Goal: Transaction & Acquisition: Purchase product/service

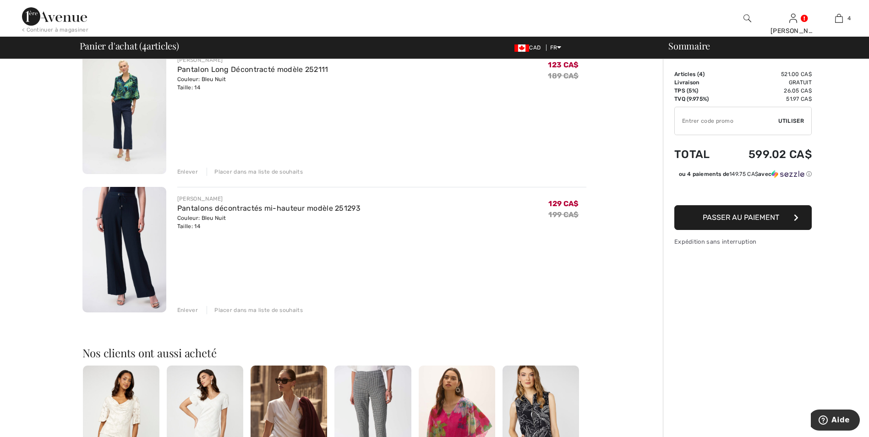
scroll to position [321, 0]
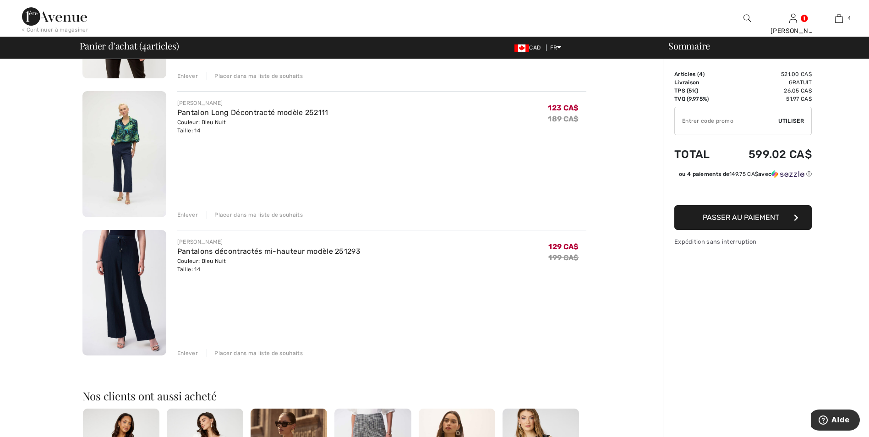
click at [187, 211] on div "Enlever" at bounding box center [187, 215] width 21 height 8
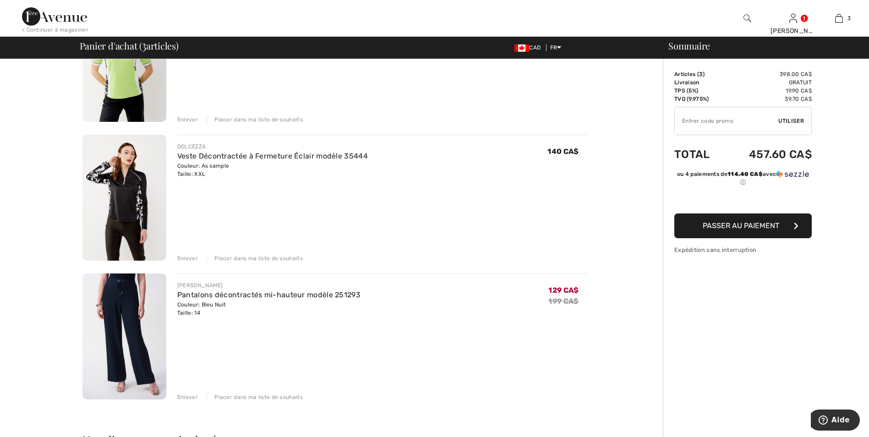
scroll to position [137, 0]
click at [245, 294] on link "Pantalons décontractés mi-hauteur modèle 251293" at bounding box center [268, 295] width 183 height 9
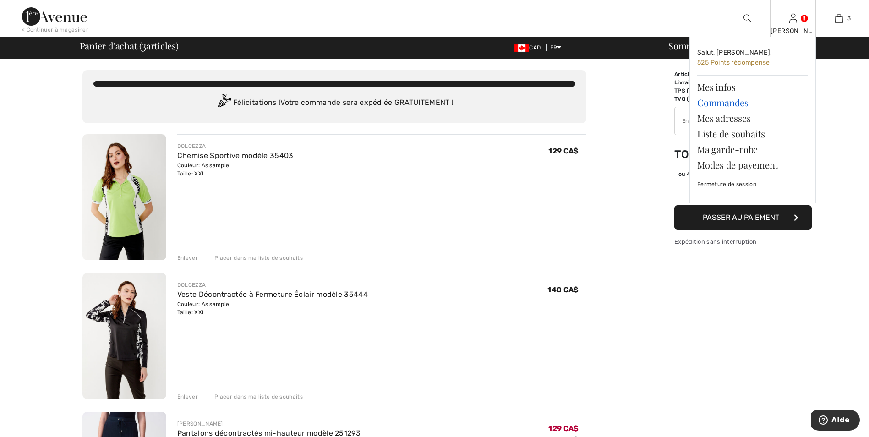
click at [710, 99] on link "Commandes" at bounding box center [752, 103] width 111 height 16
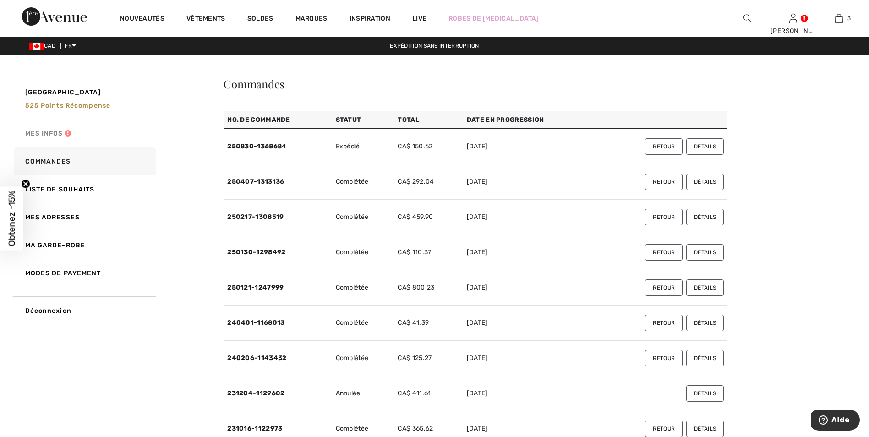
click at [55, 131] on link "Mes infos" at bounding box center [84, 134] width 144 height 28
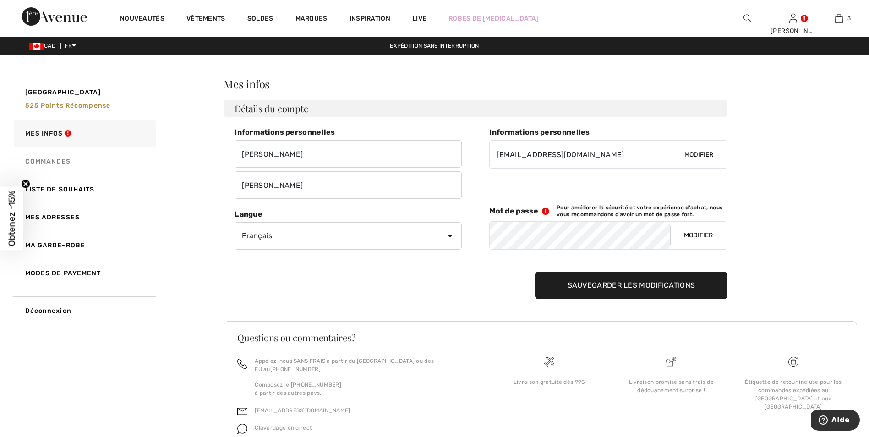
click at [60, 158] on link "Commandes" at bounding box center [84, 162] width 144 height 28
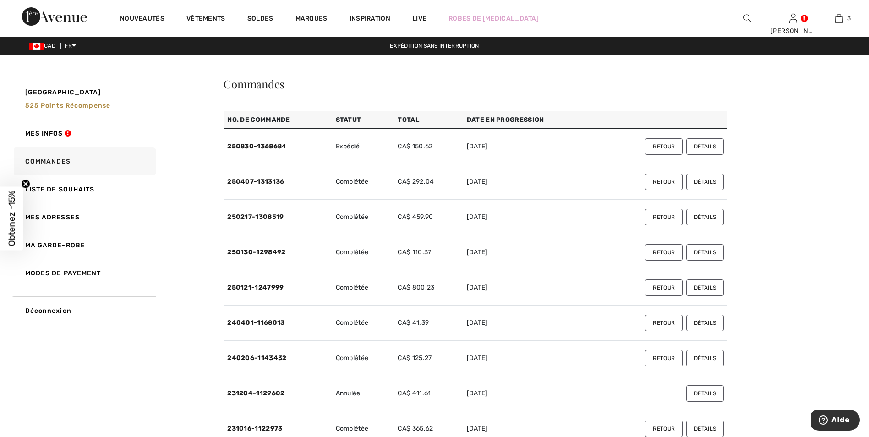
click at [706, 143] on button "Détails" at bounding box center [705, 146] width 38 height 16
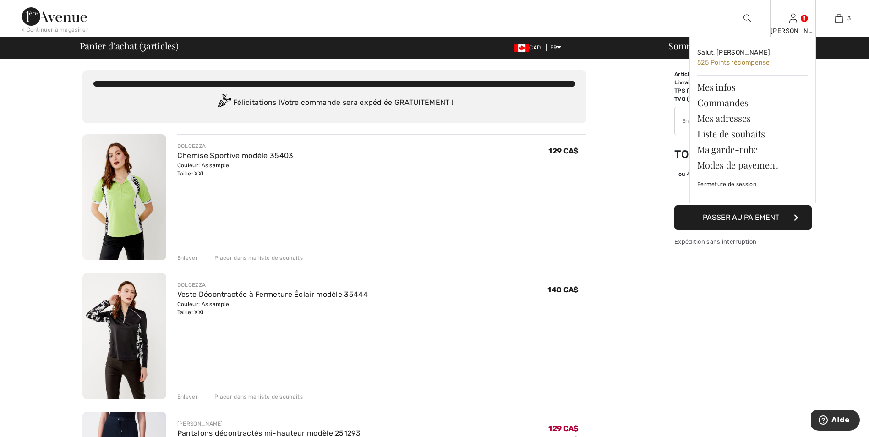
click at [795, 23] on img at bounding box center [793, 18] width 8 height 11
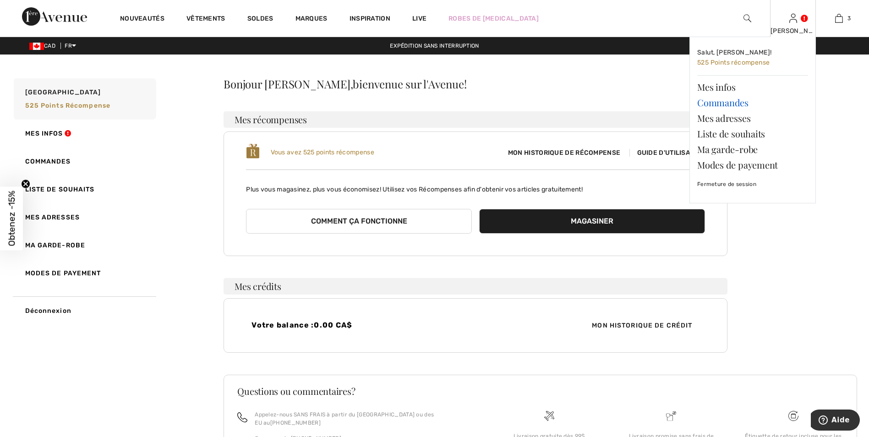
click at [720, 100] on link "Commandes" at bounding box center [752, 103] width 111 height 16
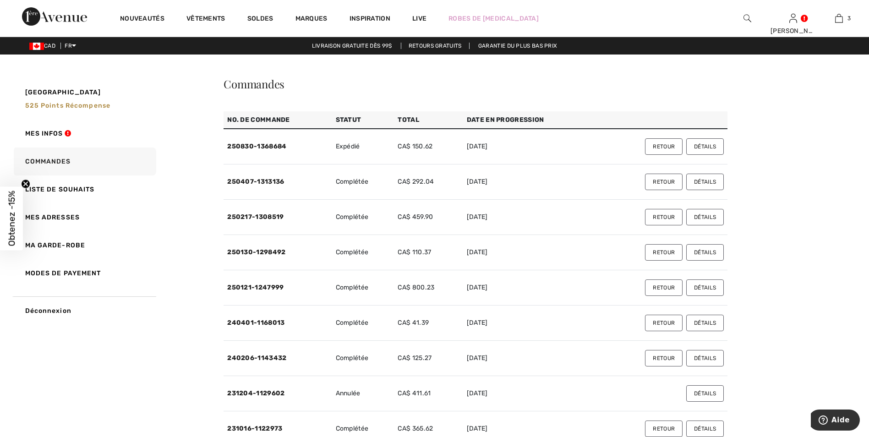
click at [668, 143] on button "Retour" at bounding box center [664, 146] width 38 height 16
click at [744, 17] on img at bounding box center [748, 18] width 8 height 11
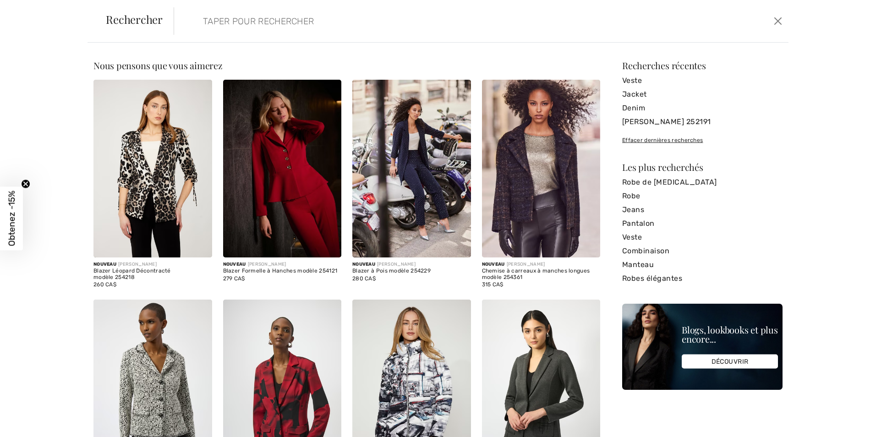
click at [203, 25] on input "search" at bounding box center [411, 20] width 431 height 27
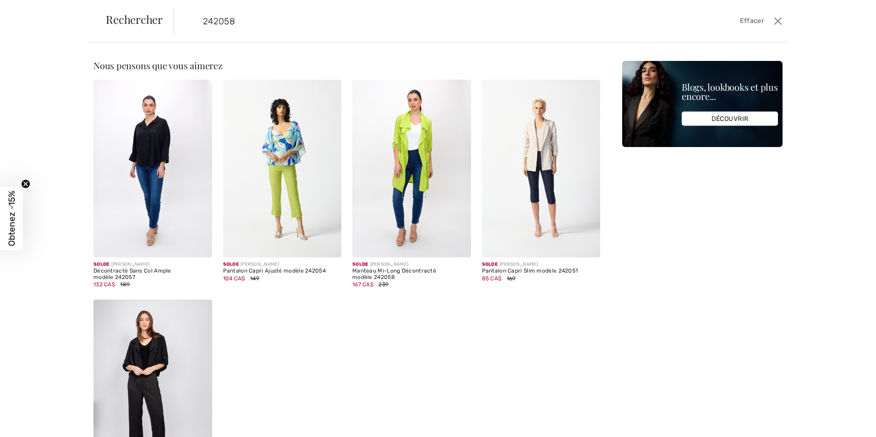
type input "242058"
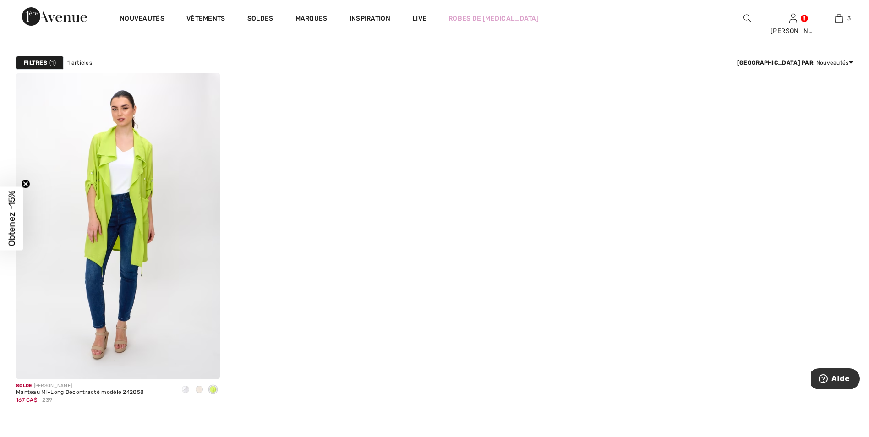
scroll to position [46, 0]
click at [199, 389] on span at bounding box center [199, 389] width 7 height 7
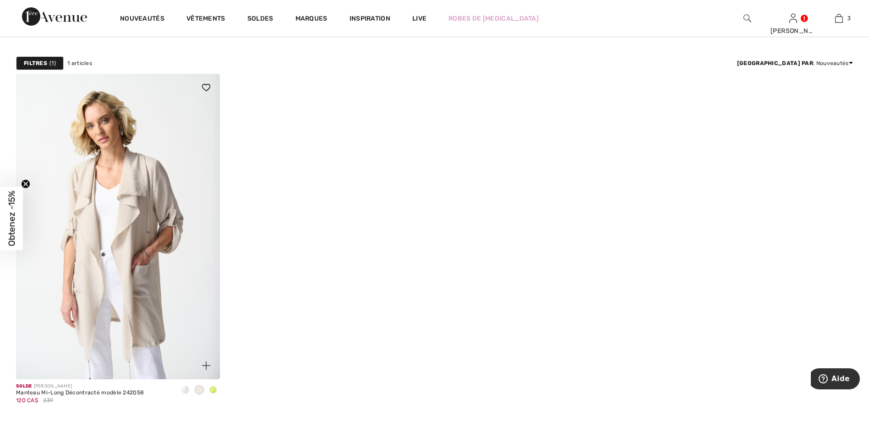
click at [125, 205] on img at bounding box center [118, 227] width 204 height 306
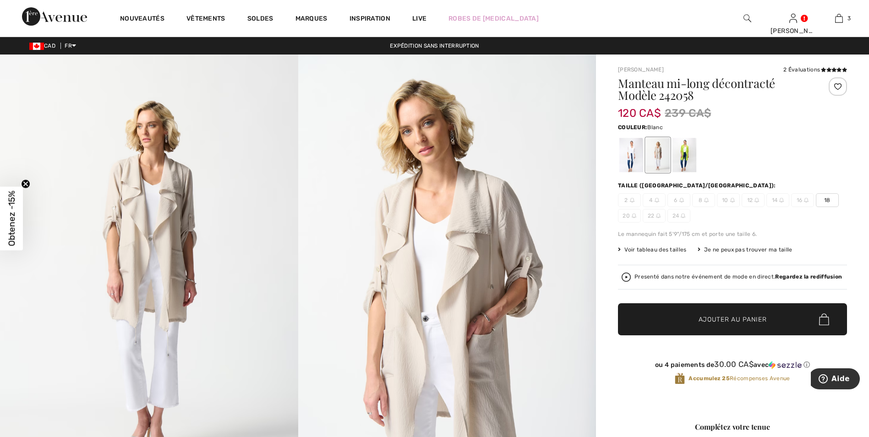
click at [629, 148] on div at bounding box center [631, 155] width 24 height 34
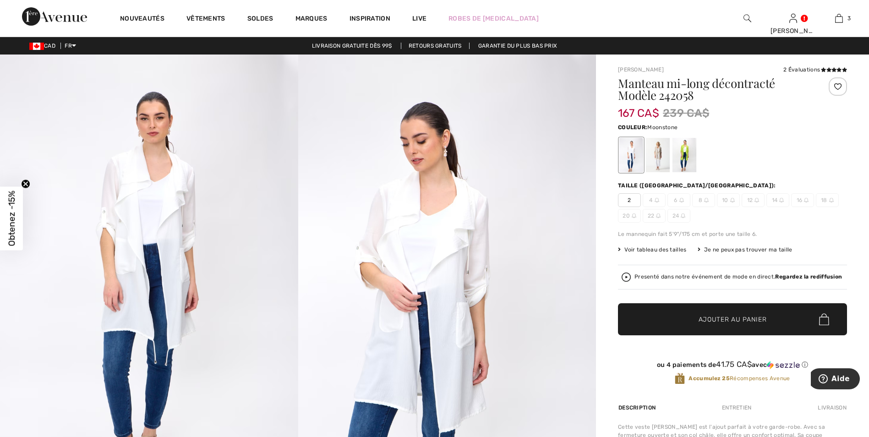
click at [662, 150] on div at bounding box center [658, 155] width 24 height 34
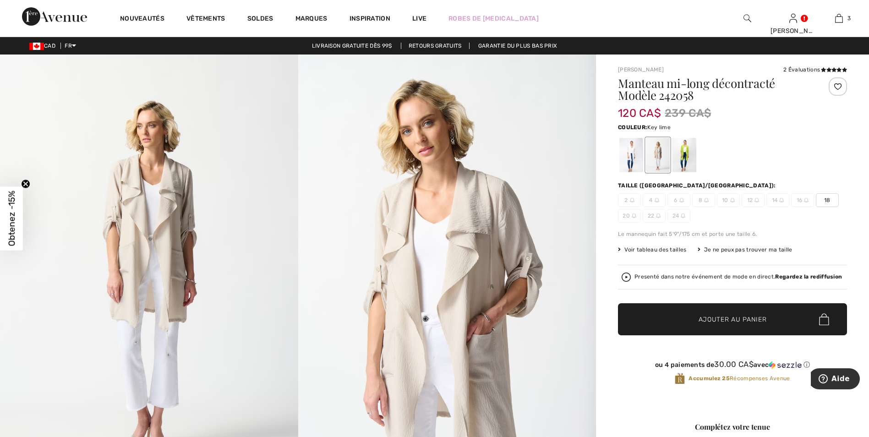
click at [686, 152] on div at bounding box center [685, 155] width 24 height 34
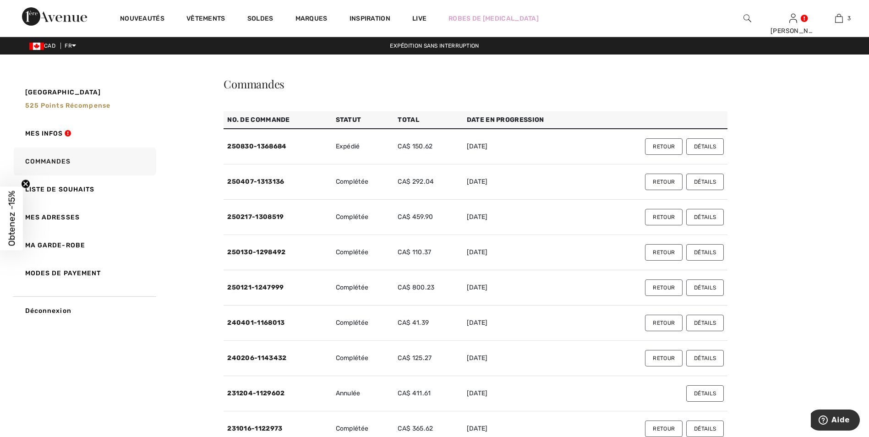
click at [748, 17] on img at bounding box center [748, 18] width 8 height 11
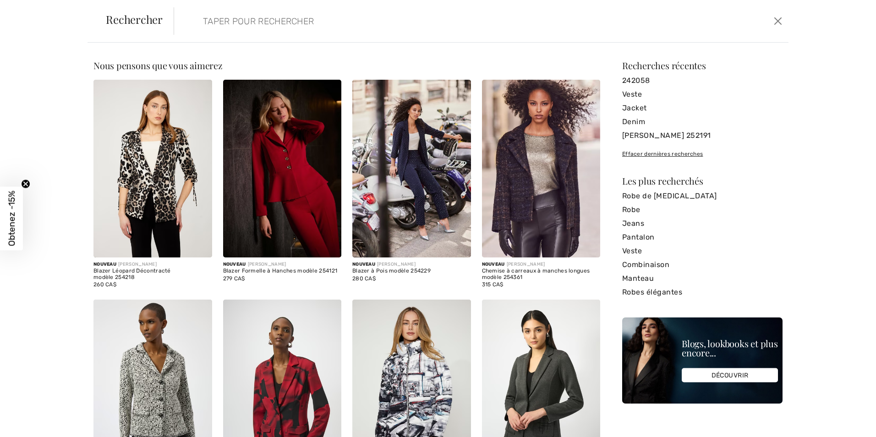
click at [215, 24] on input "search" at bounding box center [411, 20] width 431 height 27
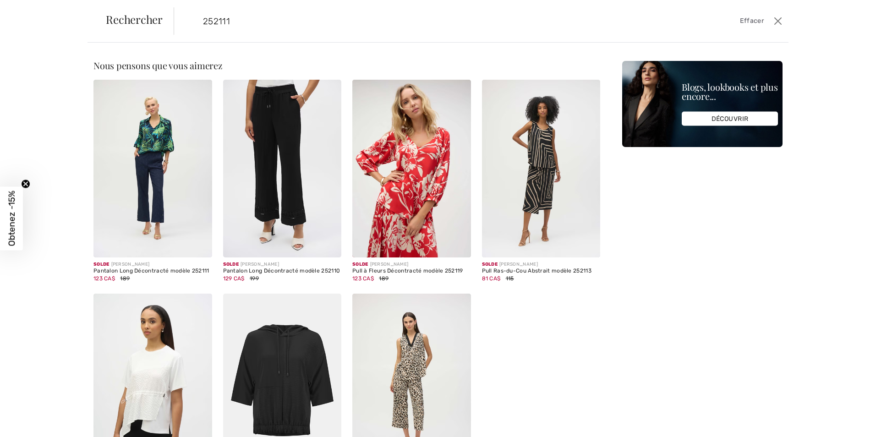
type input "252111"
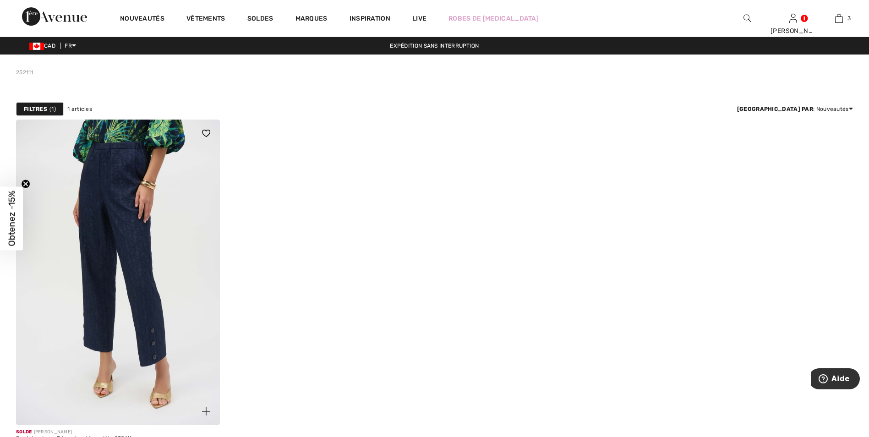
click at [137, 219] on img at bounding box center [118, 273] width 204 height 306
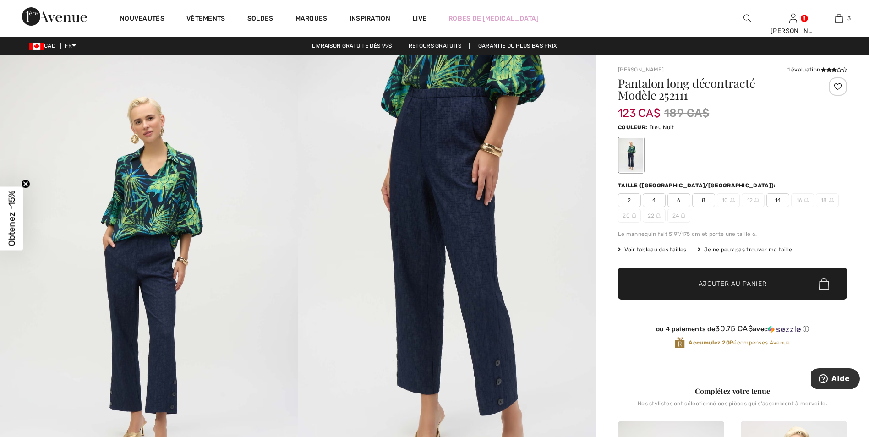
click at [777, 197] on span "14" at bounding box center [777, 200] width 23 height 14
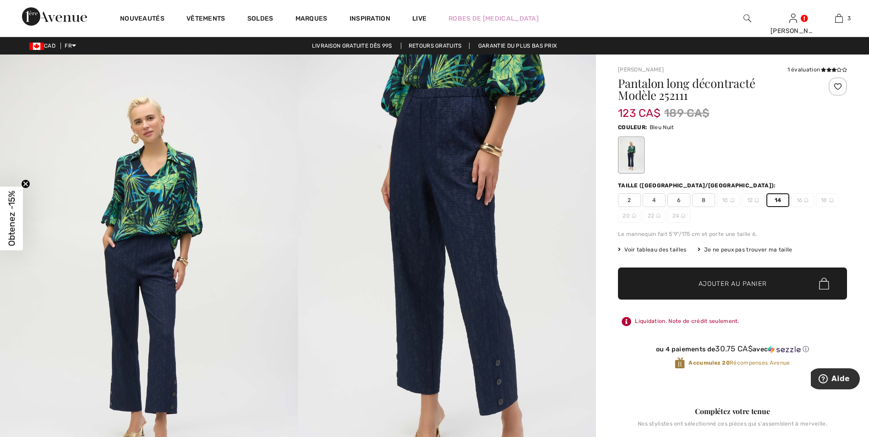
click at [725, 282] on span "Ajouter au panier" at bounding box center [733, 284] width 68 height 10
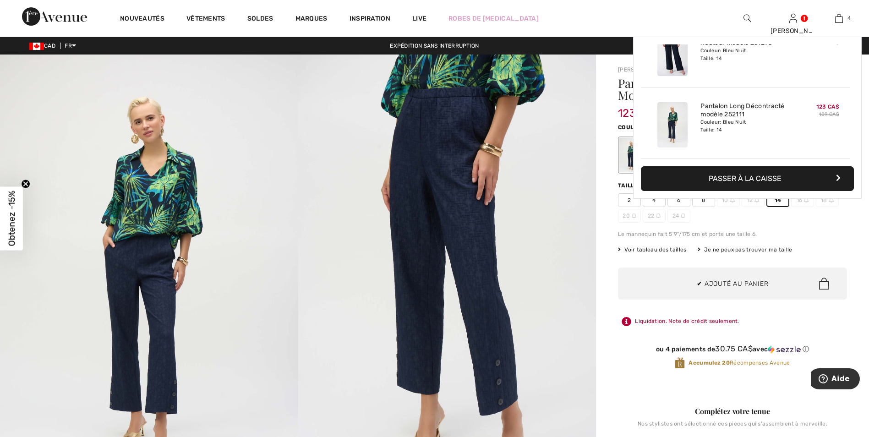
click at [558, 209] on img at bounding box center [447, 278] width 298 height 447
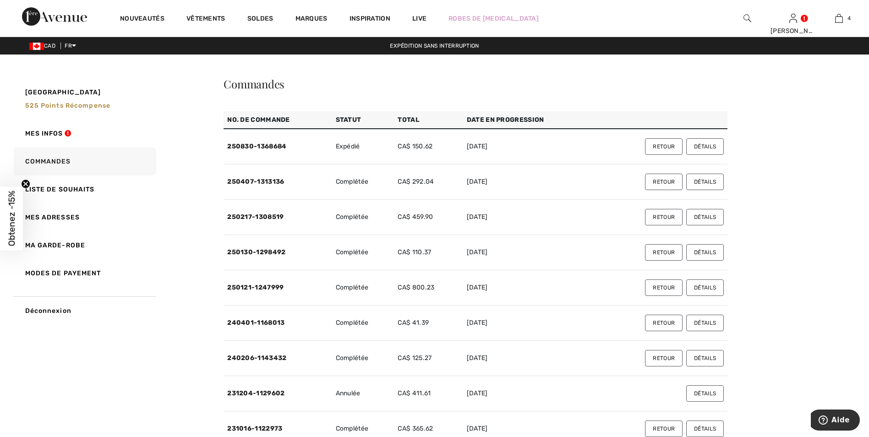
click at [745, 18] on img at bounding box center [748, 18] width 8 height 11
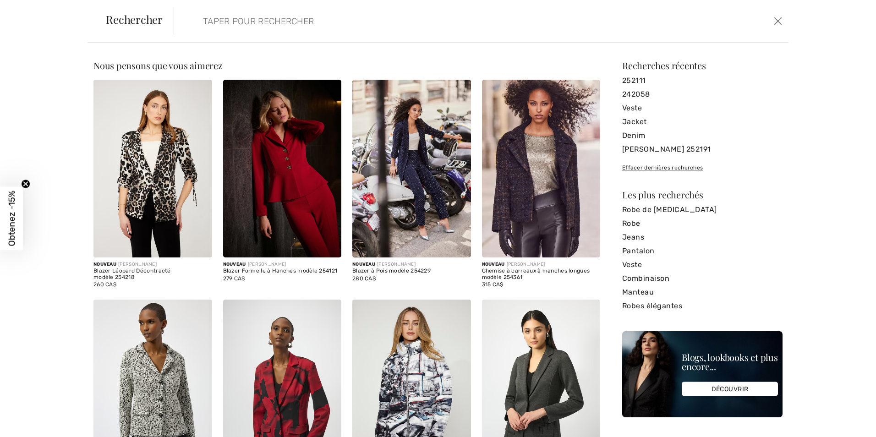
click at [201, 22] on input "search" at bounding box center [411, 20] width 431 height 27
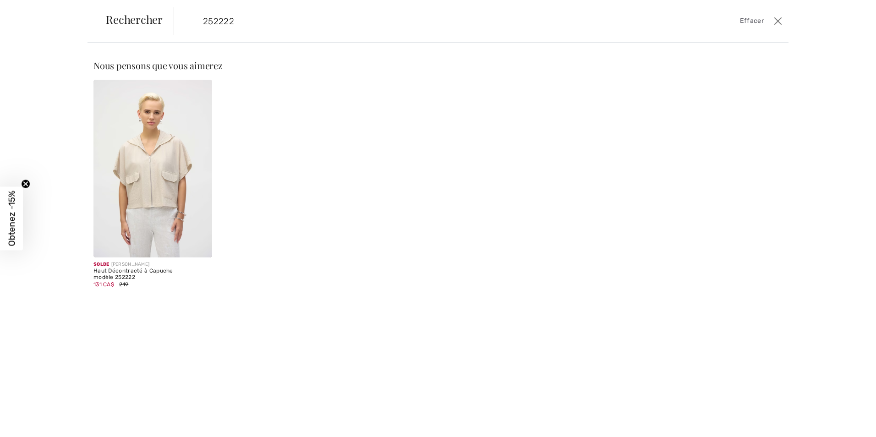
type input "252222"
click at [165, 144] on img at bounding box center [152, 169] width 119 height 178
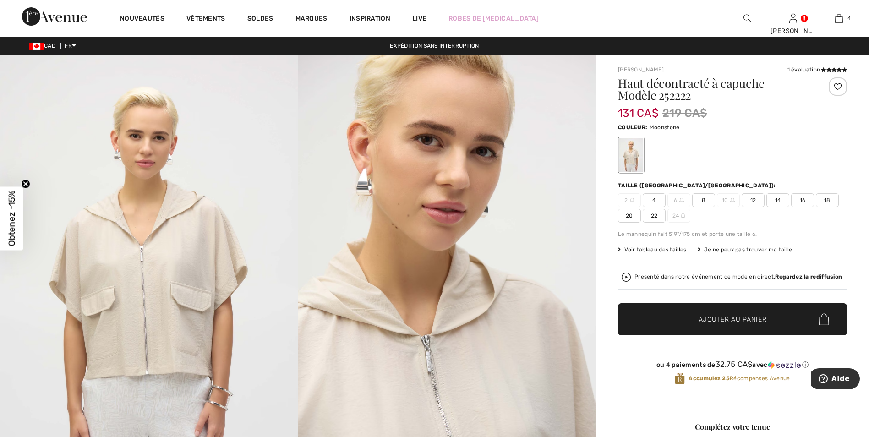
click at [777, 197] on span "14" at bounding box center [777, 200] width 23 height 14
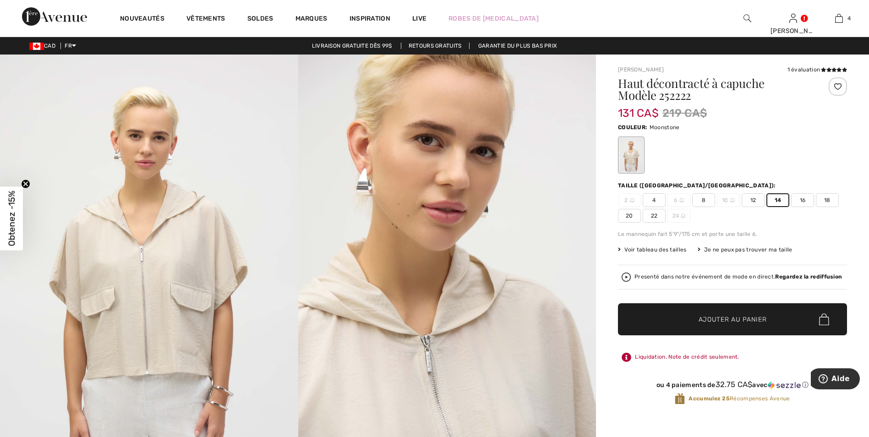
click at [737, 317] on span "Ajouter au panier" at bounding box center [733, 320] width 68 height 10
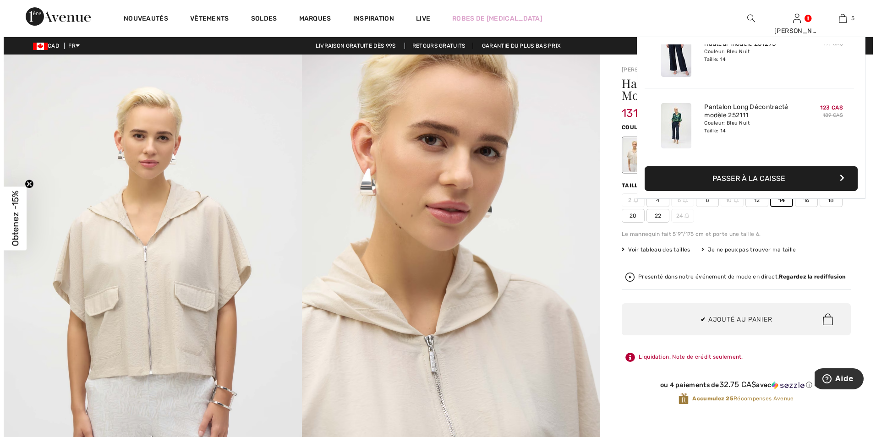
scroll to position [243, 0]
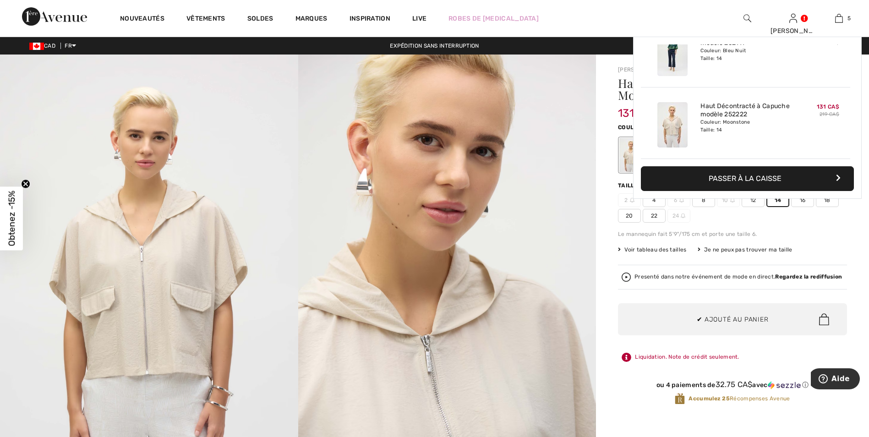
click at [554, 181] on img at bounding box center [447, 278] width 298 height 447
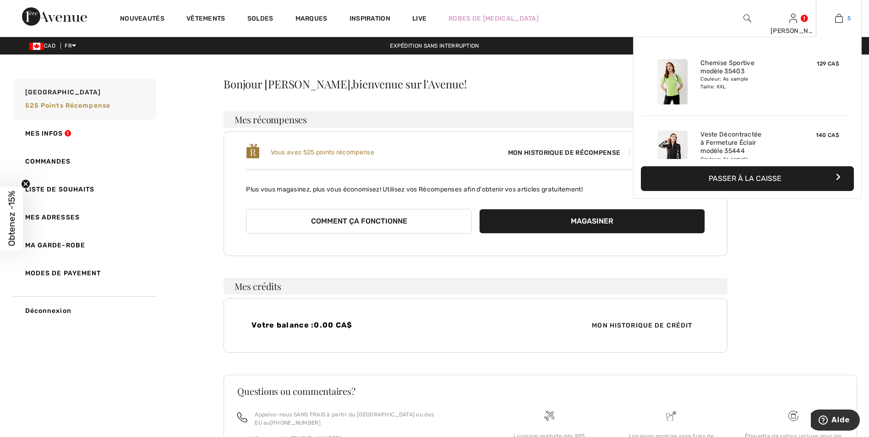
click at [840, 16] on img at bounding box center [839, 18] width 8 height 11
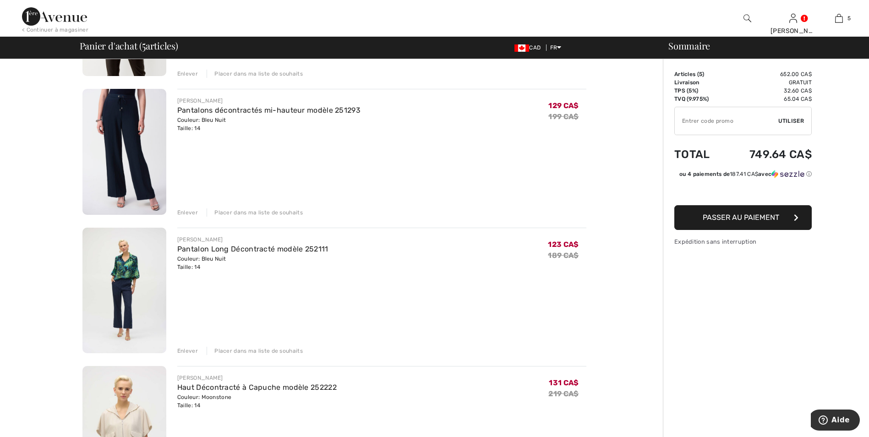
scroll to position [321, 0]
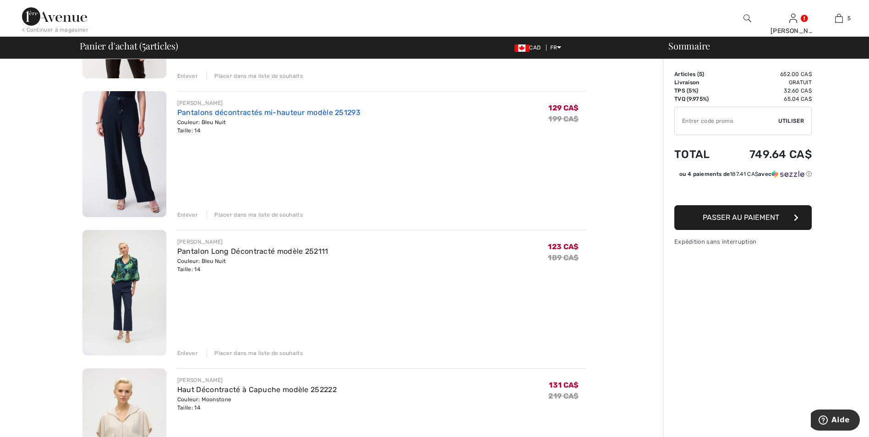
click at [247, 109] on link "Pantalons décontractés mi-hauteur modèle 251293" at bounding box center [268, 112] width 183 height 9
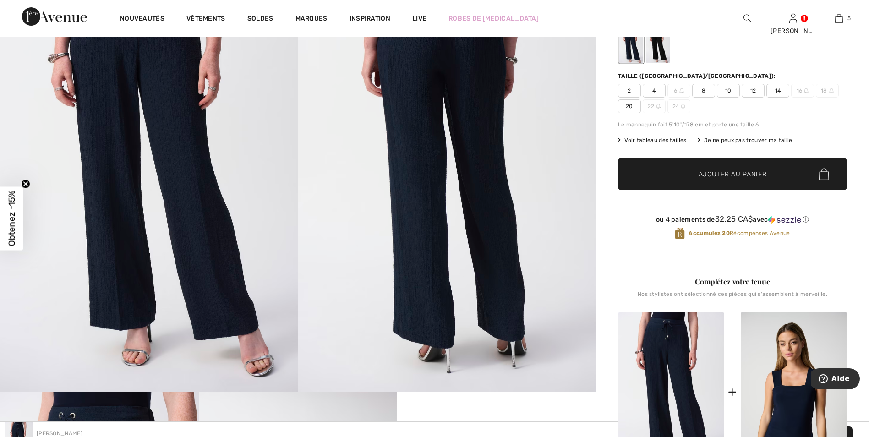
scroll to position [92, 0]
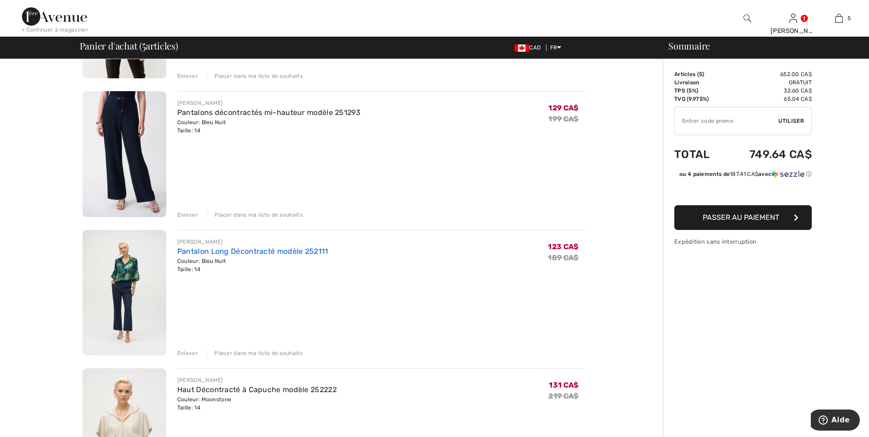
click at [269, 251] on link "Pantalon Long Décontracté modèle 252111" at bounding box center [252, 251] width 151 height 9
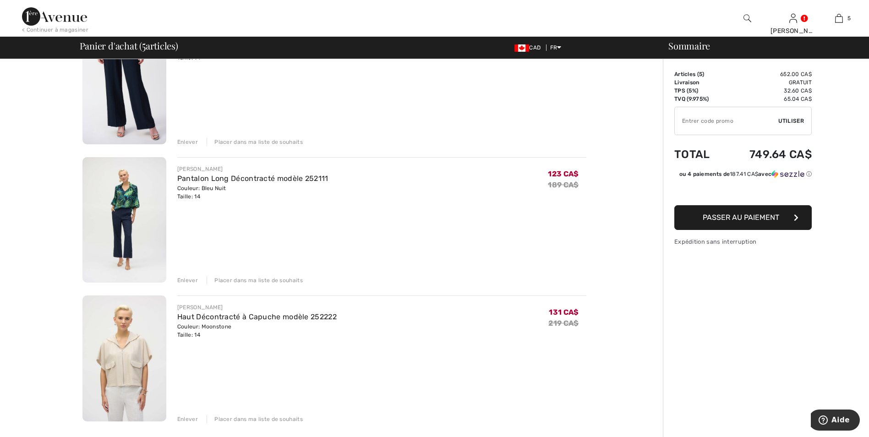
click at [187, 278] on div "Enlever" at bounding box center [187, 280] width 21 height 8
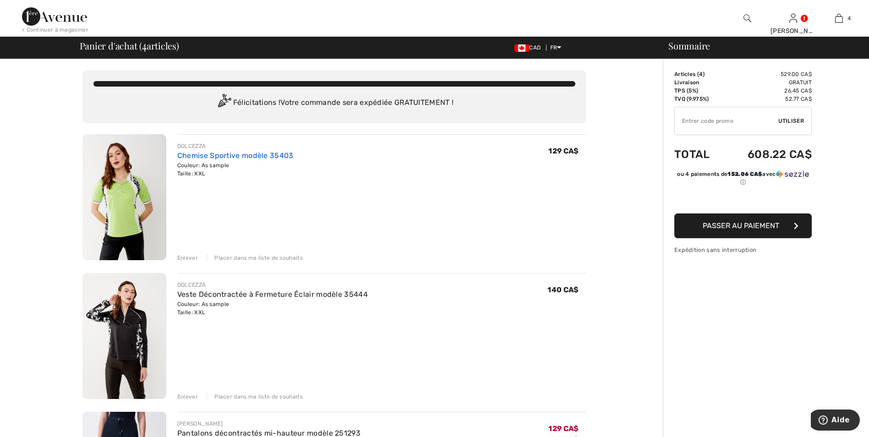
click at [196, 154] on link "Chemise Sportive modèle 35403" at bounding box center [235, 155] width 116 height 9
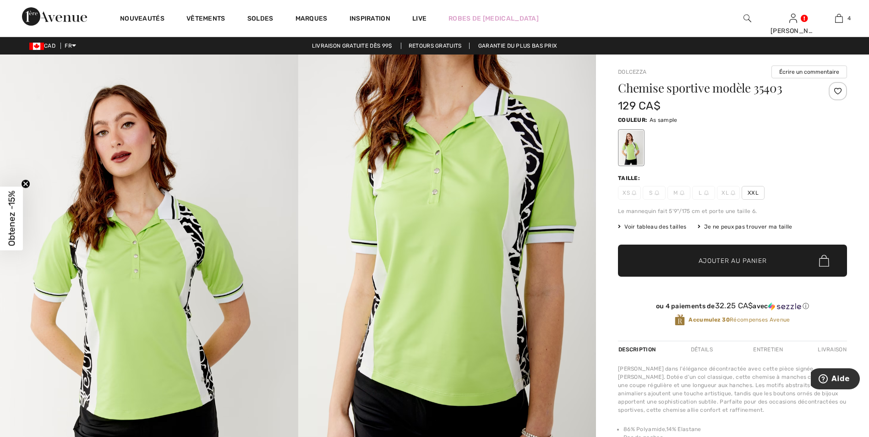
click at [643, 226] on span "Voir tableau des tailles" at bounding box center [652, 227] width 69 height 8
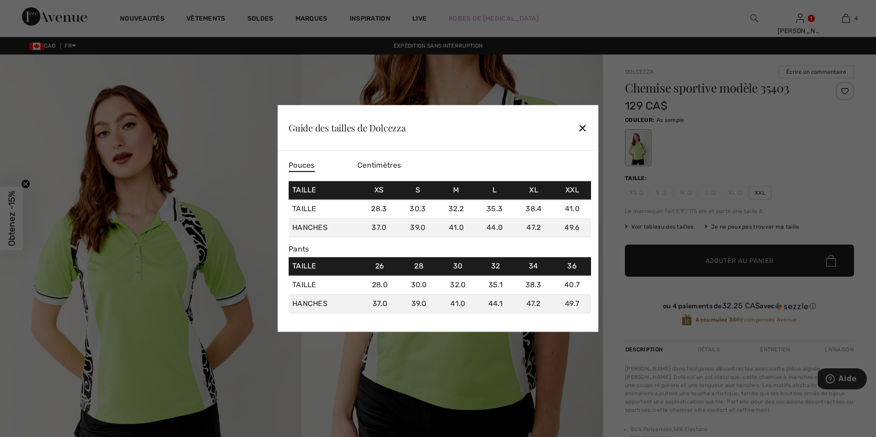
click at [385, 164] on span "Centimètres" at bounding box center [379, 165] width 44 height 9
click at [292, 164] on span "Pouces" at bounding box center [302, 165] width 26 height 9
click at [583, 126] on div "✕" at bounding box center [583, 127] width 10 height 19
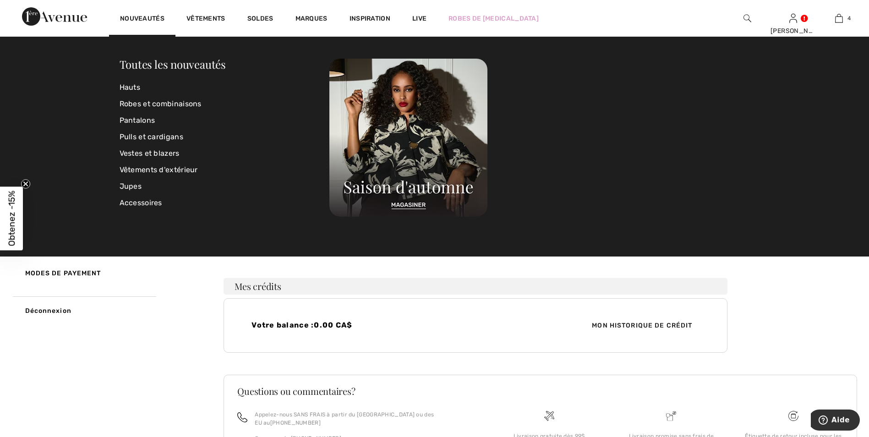
click at [63, 14] on img at bounding box center [54, 16] width 65 height 18
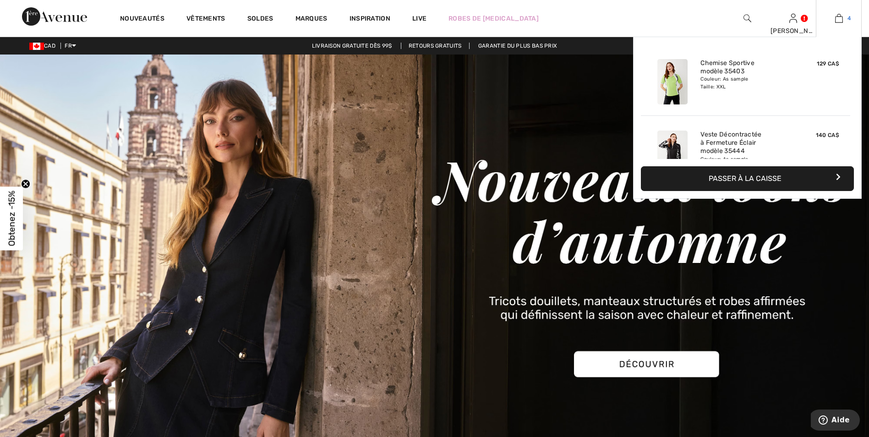
click at [838, 16] on img at bounding box center [839, 18] width 8 height 11
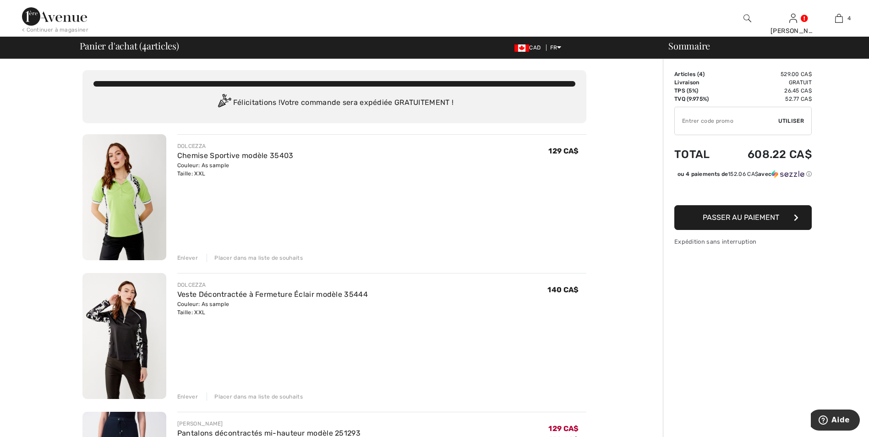
click at [730, 222] on span "Passer au paiement" at bounding box center [741, 217] width 77 height 9
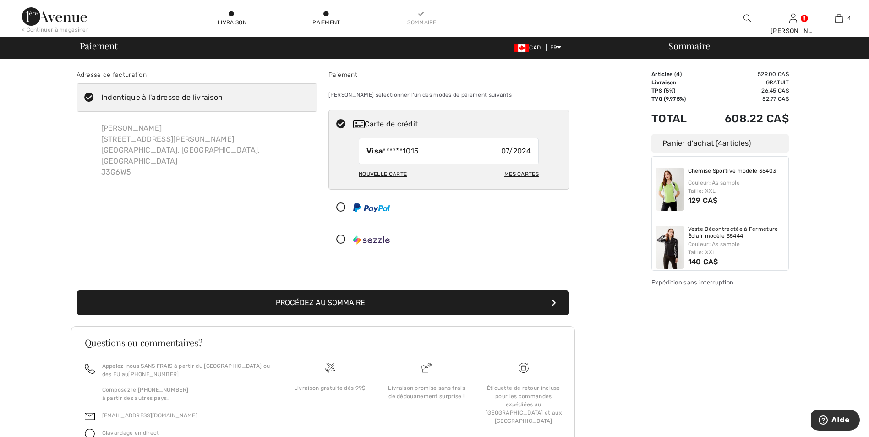
click at [394, 172] on div "Nouvelle carte" at bounding box center [383, 174] width 48 height 16
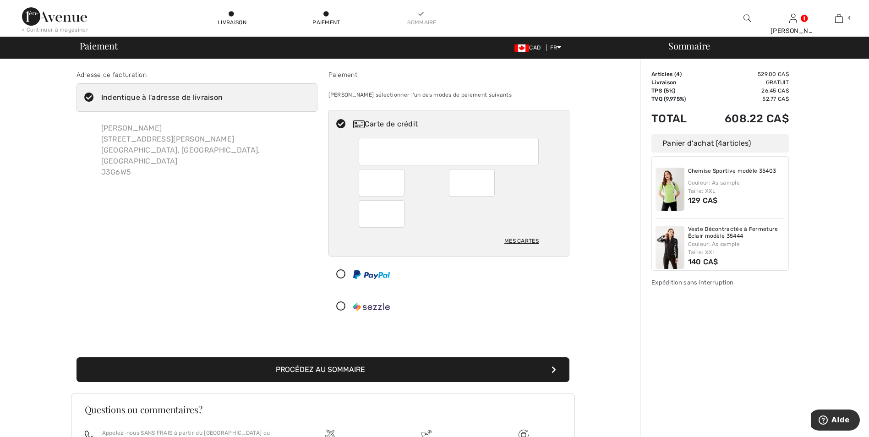
click at [486, 271] on div at bounding box center [445, 274] width 233 height 27
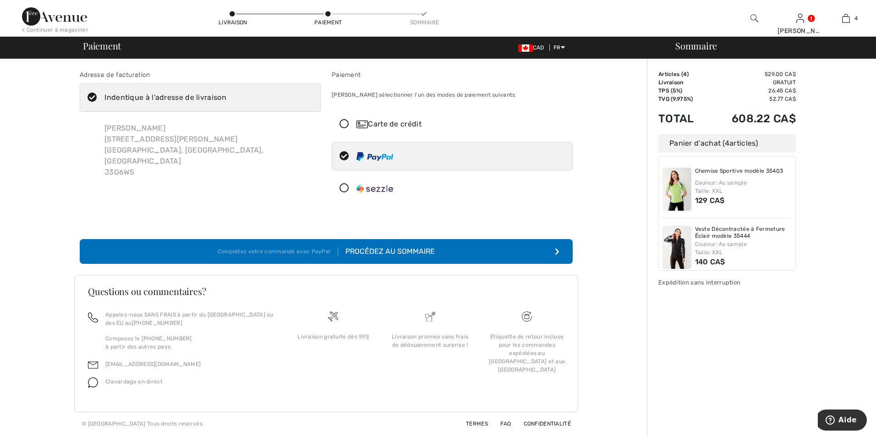
click at [389, 122] on div "Carte de crédit" at bounding box center [461, 124] width 210 height 11
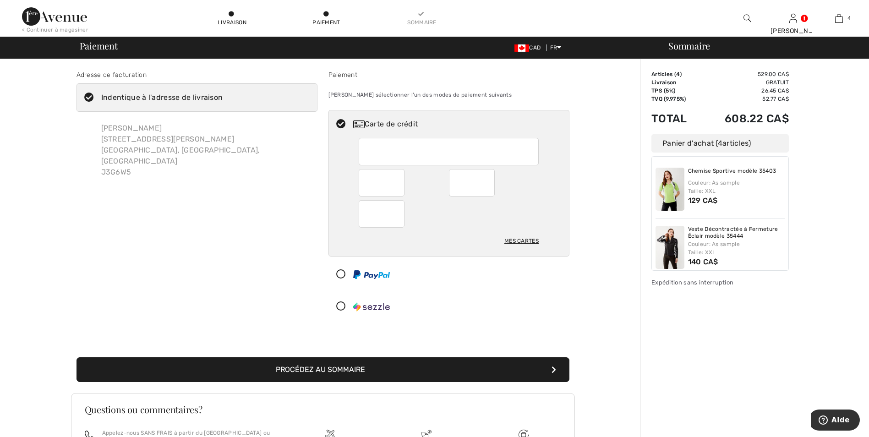
click at [426, 205] on div at bounding box center [449, 213] width 180 height 27
radio input "true"
click at [340, 367] on button "Procédez au sommaire" at bounding box center [323, 369] width 493 height 25
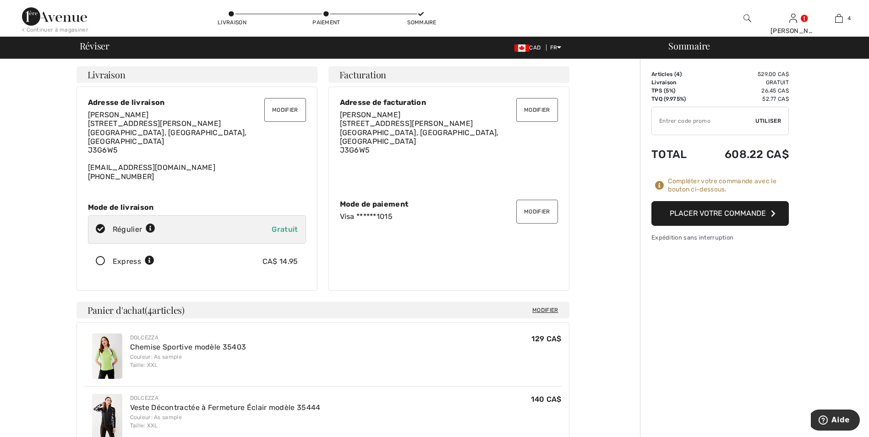
drag, startPoint x: 647, startPoint y: 61, endPoint x: 780, endPoint y: 68, distance: 133.1
drag, startPoint x: 780, startPoint y: 68, endPoint x: 710, endPoint y: 85, distance: 72.1
click at [697, 211] on button "Placer votre commande" at bounding box center [719, 213] width 137 height 25
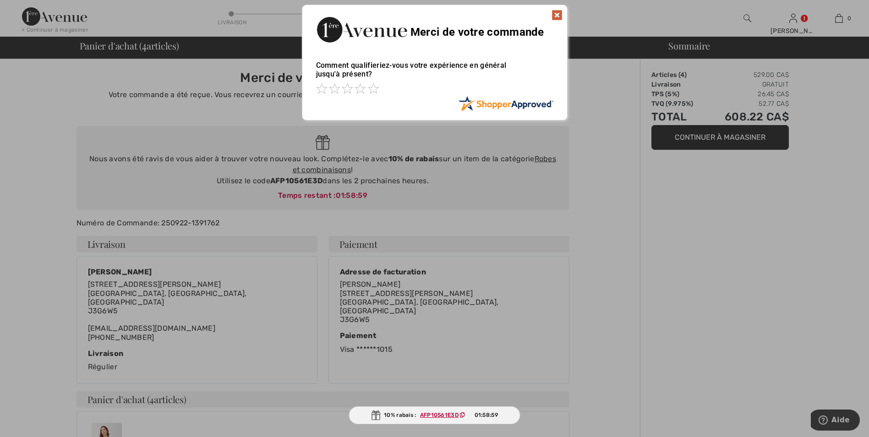
click at [556, 15] on img at bounding box center [557, 15] width 11 height 11
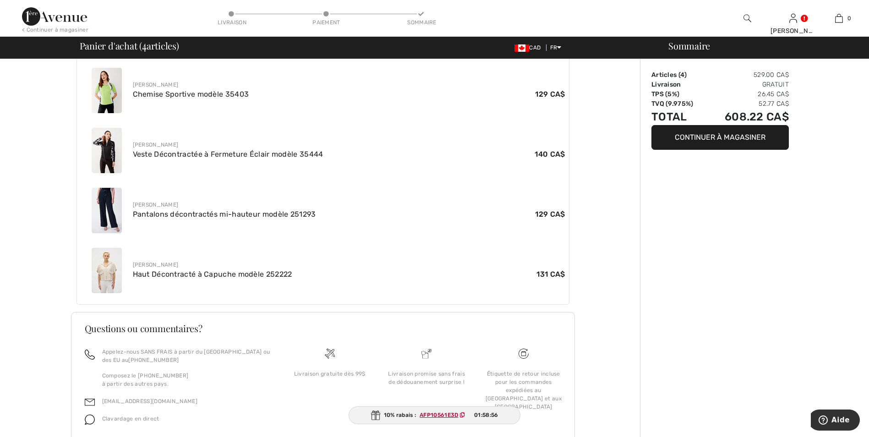
scroll to position [382, 0]
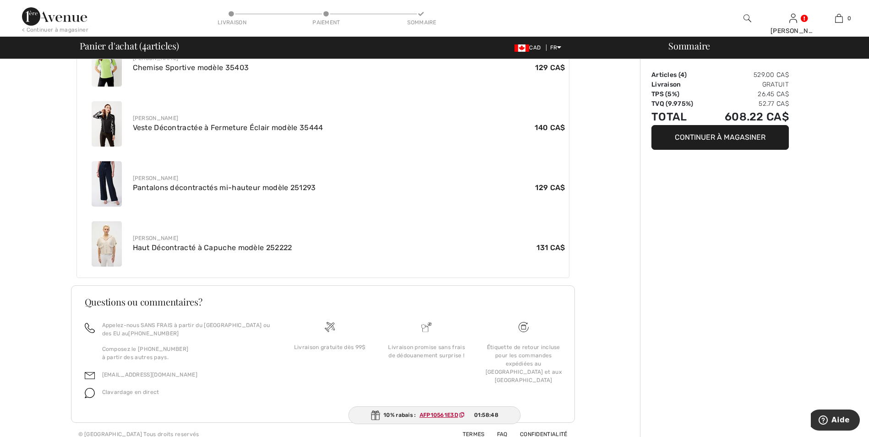
click at [707, 325] on div "Sommaire Articles ( 4 ) 529.00 CA$ Livraison Gratuit TPS (5%) 26.45 CA$ TVQ (9.…" at bounding box center [754, 61] width 229 height 768
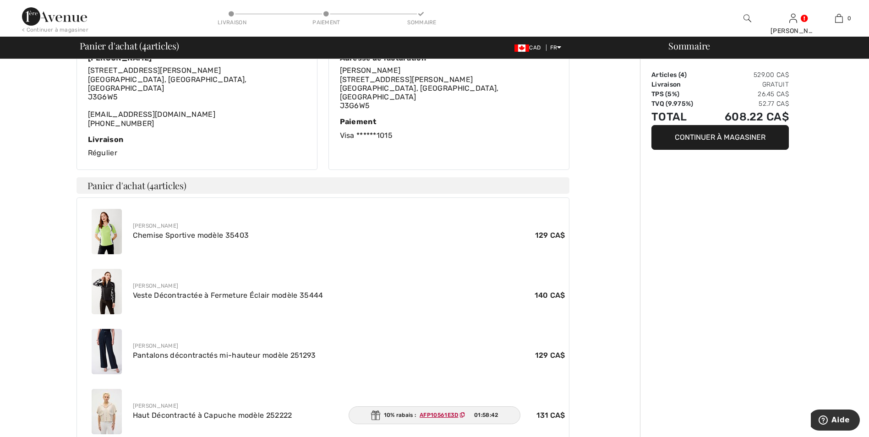
scroll to position [0, 0]
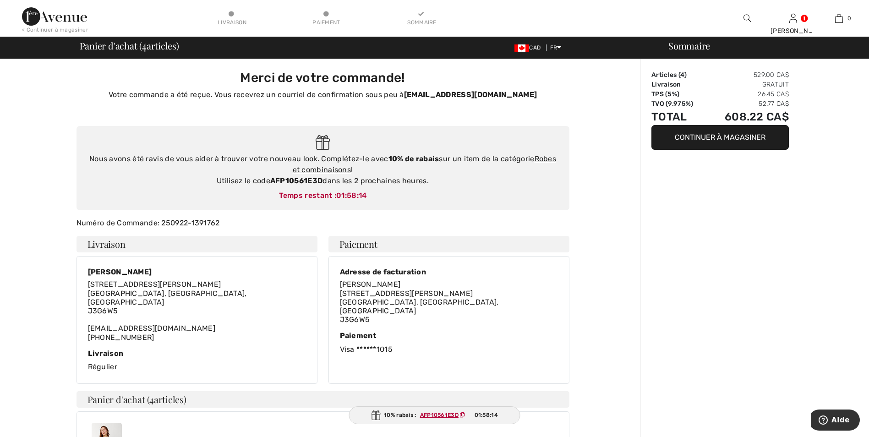
click at [68, 15] on img at bounding box center [54, 16] width 65 height 18
